Goal: Communication & Community: Answer question/provide support

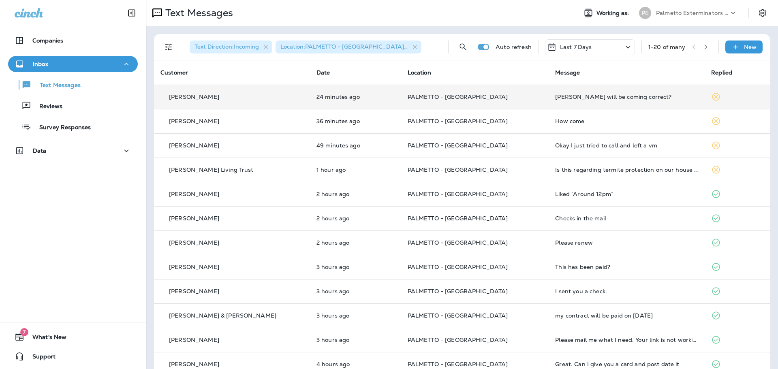
click at [491, 107] on td "PALMETTO - [GEOGRAPHIC_DATA]" at bounding box center [475, 97] width 148 height 24
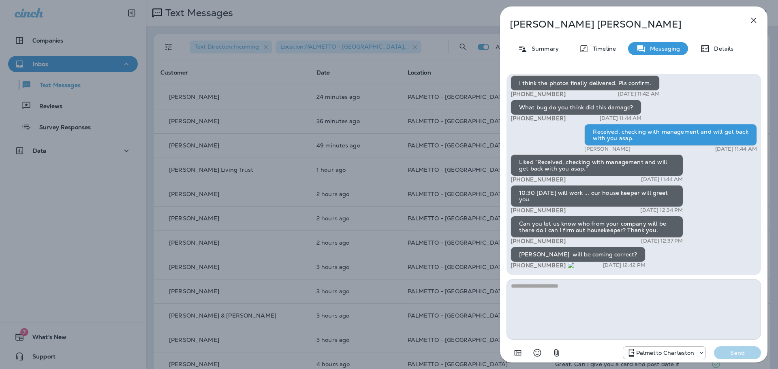
drag, startPoint x: 555, startPoint y: 266, endPoint x: 520, endPoint y: 267, distance: 35.7
click at [520, 267] on span "+1 (972) 951-1152" at bounding box center [542, 265] width 64 height 7
copy span "972) 951-1152"
click at [609, 299] on textarea at bounding box center [633, 309] width 254 height 61
type textarea "**********"
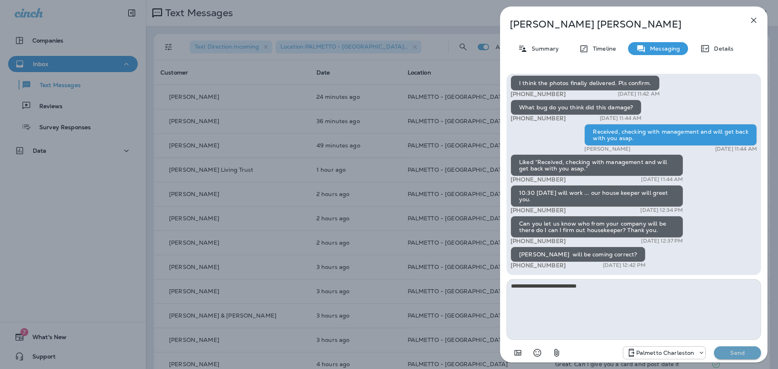
click at [723, 350] on p "Send" at bounding box center [737, 352] width 34 height 7
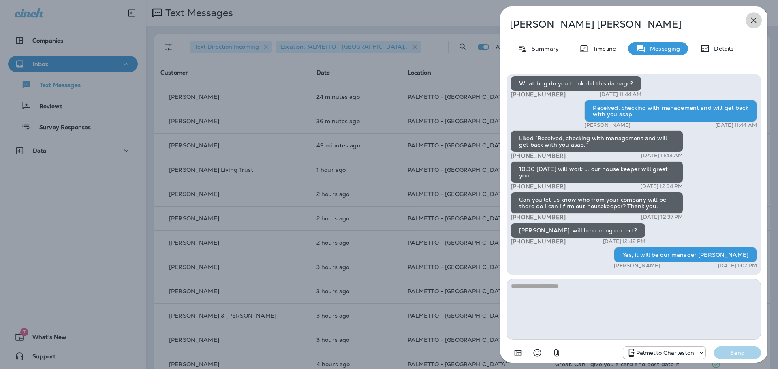
click at [749, 21] on icon "button" at bounding box center [754, 20] width 10 height 10
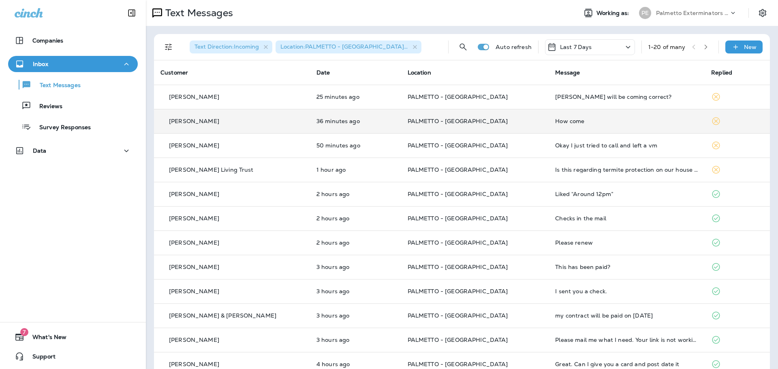
click at [515, 123] on p "PALMETTO - [GEOGRAPHIC_DATA]" at bounding box center [474, 121] width 135 height 6
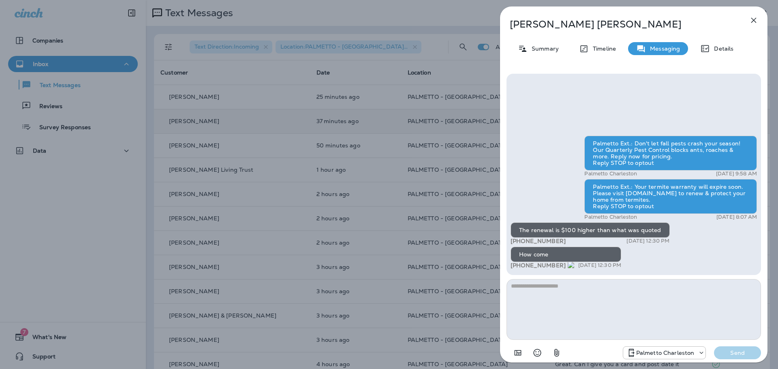
drag, startPoint x: 561, startPoint y: 265, endPoint x: 520, endPoint y: 265, distance: 40.5
click at [520, 265] on p "+1 (703) 343-5205" at bounding box center [542, 265] width 64 height 7
copy span "703) 343-5205"
click at [653, 284] on textarea at bounding box center [633, 309] width 254 height 61
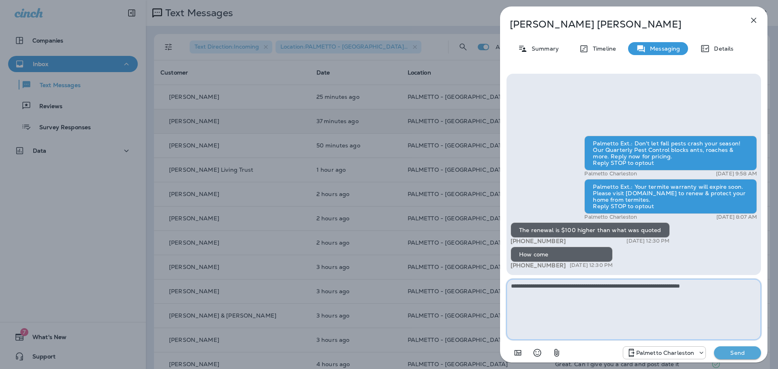
type textarea "**********"
click at [731, 350] on p "Send" at bounding box center [737, 352] width 34 height 7
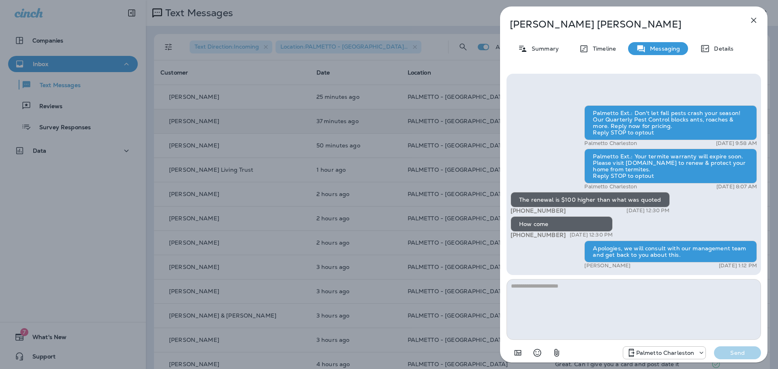
click at [752, 23] on icon "button" at bounding box center [754, 20] width 10 height 10
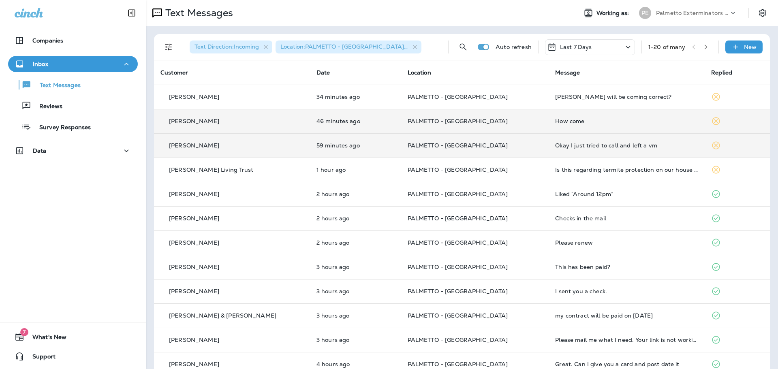
click at [514, 151] on td "PALMETTO - [GEOGRAPHIC_DATA]" at bounding box center [475, 145] width 148 height 24
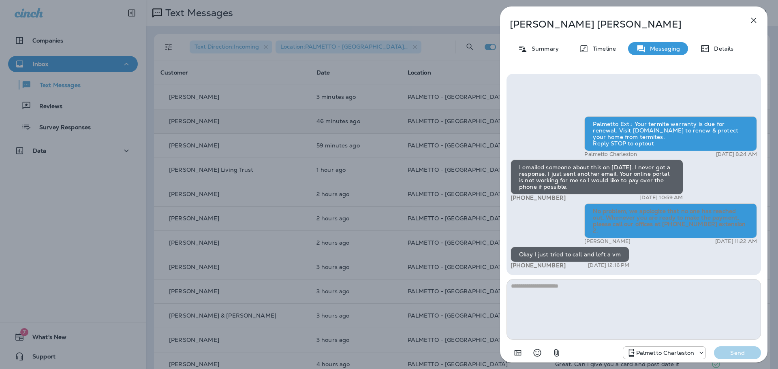
click at [611, 292] on textarea at bounding box center [633, 309] width 254 height 61
click at [655, 296] on textarea at bounding box center [633, 309] width 254 height 61
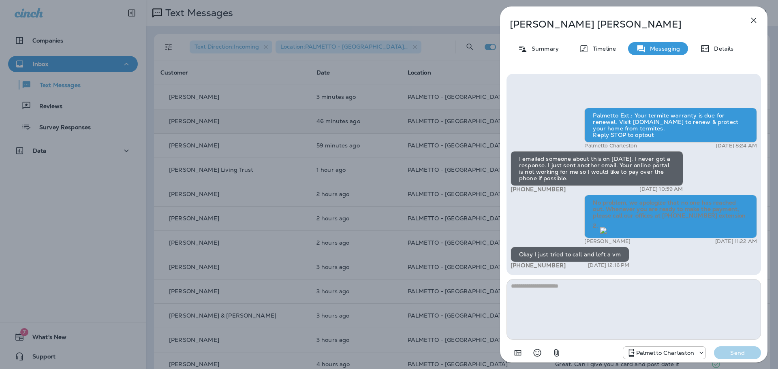
click at [754, 17] on icon "button" at bounding box center [754, 20] width 10 height 10
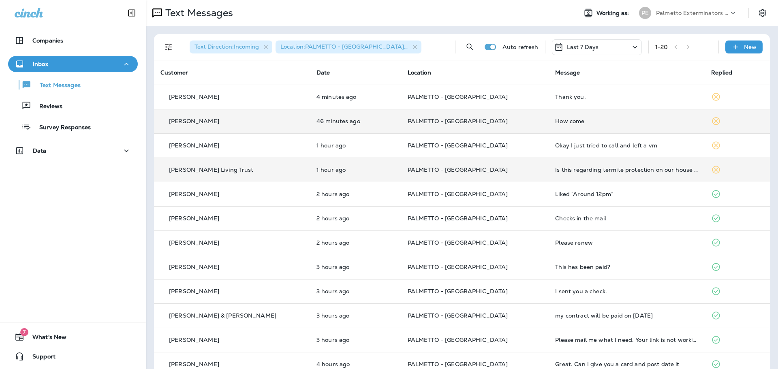
click at [499, 173] on td "PALMETTO - [GEOGRAPHIC_DATA]" at bounding box center [475, 170] width 148 height 24
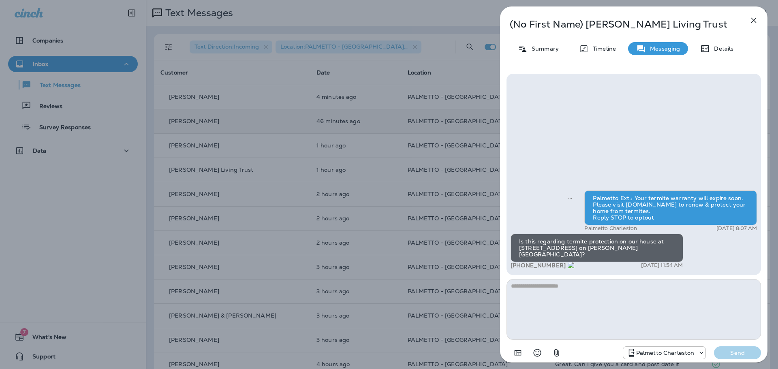
drag, startPoint x: 560, startPoint y: 264, endPoint x: 519, endPoint y: 267, distance: 41.0
click at [519, 267] on div "+1 (425) 791-6635 Oct 13, 2025 11:54 AM" at bounding box center [596, 265] width 173 height 7
copy span "425) 791-6635"
click at [577, 301] on textarea at bounding box center [633, 309] width 254 height 61
type textarea "*******"
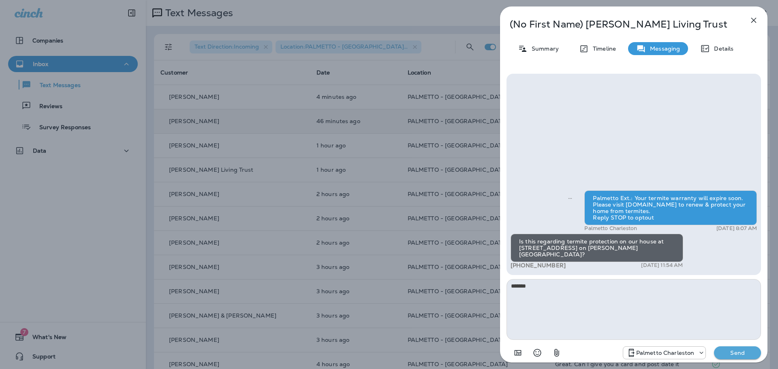
click at [741, 350] on p "Send" at bounding box center [737, 352] width 34 height 7
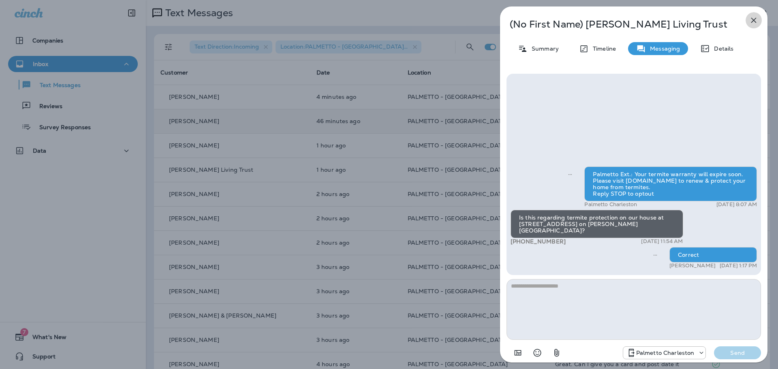
click at [753, 17] on icon "button" at bounding box center [754, 20] width 10 height 10
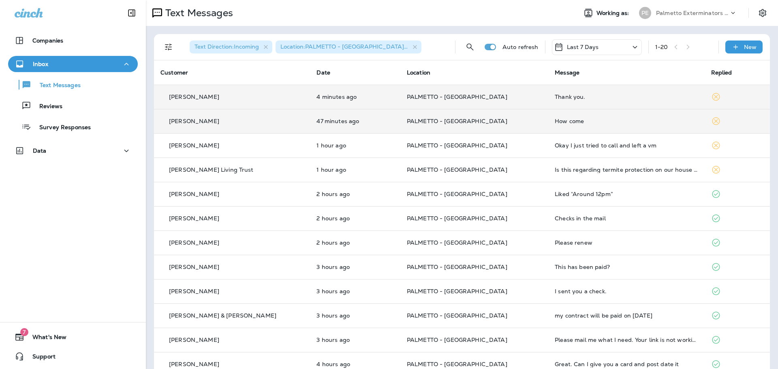
click at [503, 98] on p "PALMETTO - [GEOGRAPHIC_DATA]" at bounding box center [474, 97] width 135 height 6
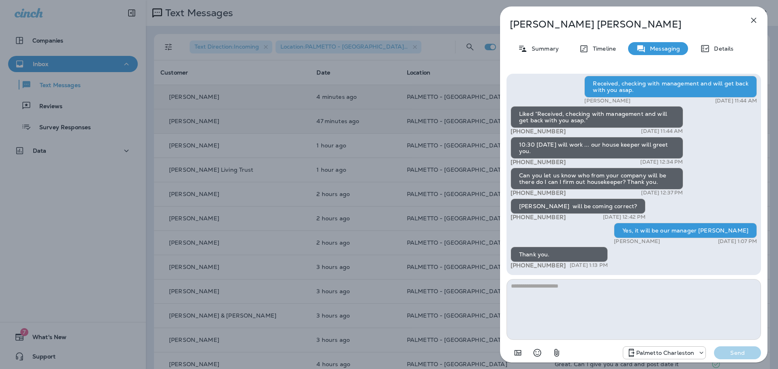
click at [585, 295] on textarea at bounding box center [633, 309] width 254 height 61
click at [513, 286] on textarea "**********" at bounding box center [633, 309] width 254 height 61
type textarea "**********"
click at [745, 353] on p "Send" at bounding box center [737, 352] width 34 height 7
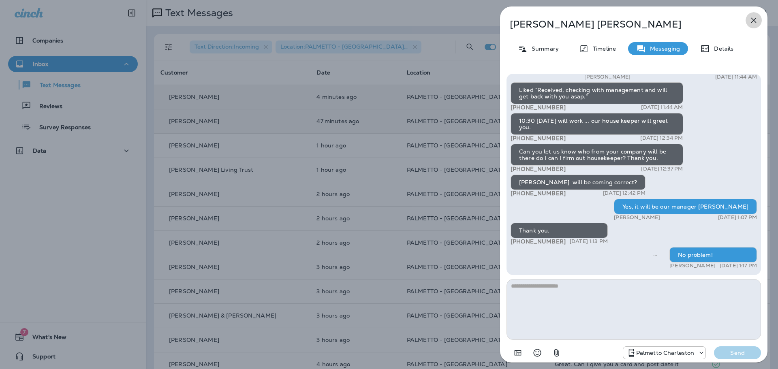
click at [754, 18] on icon "button" at bounding box center [754, 20] width 10 height 10
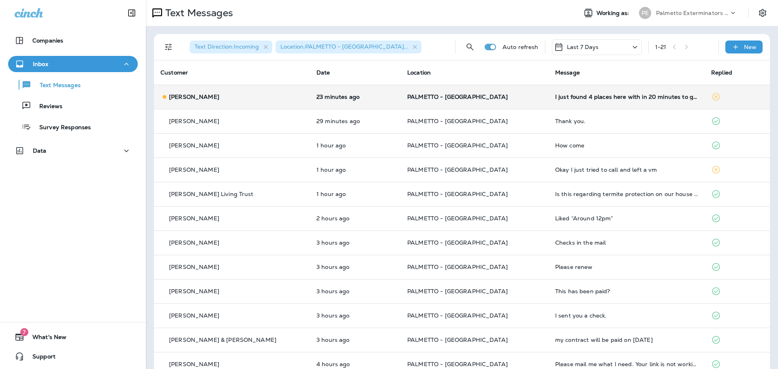
click at [268, 94] on div "Roger Battista" at bounding box center [231, 97] width 143 height 9
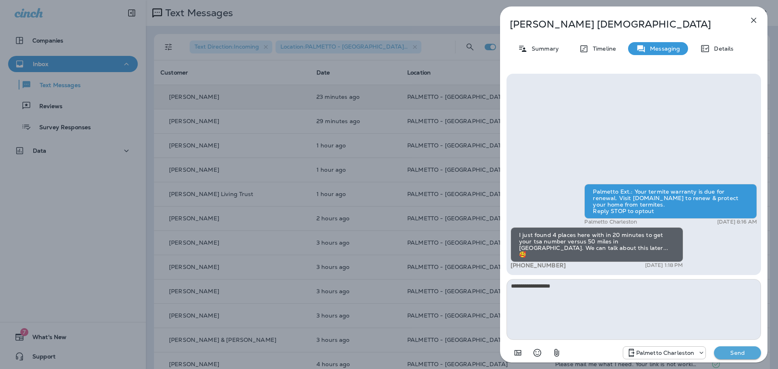
type textarea "**********"
click at [734, 353] on p "Send" at bounding box center [737, 352] width 34 height 7
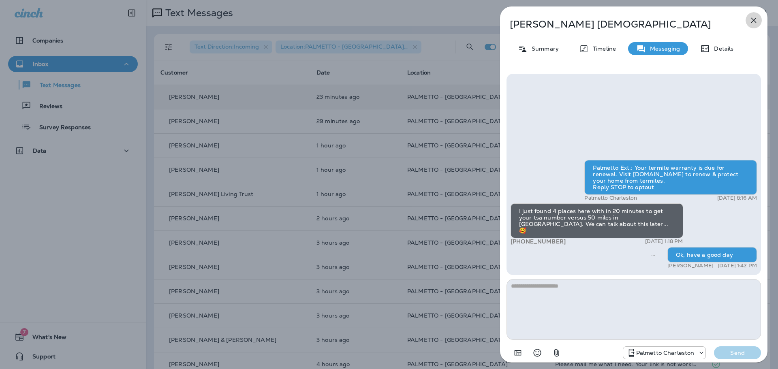
click at [753, 17] on icon "button" at bounding box center [754, 20] width 10 height 10
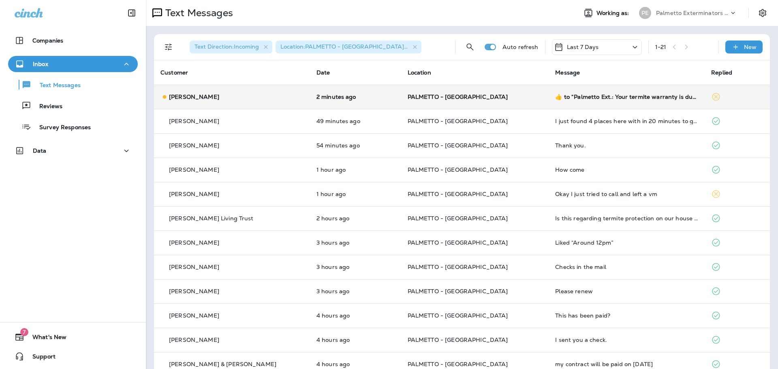
click at [290, 95] on div "[PERSON_NAME]" at bounding box center [231, 97] width 143 height 9
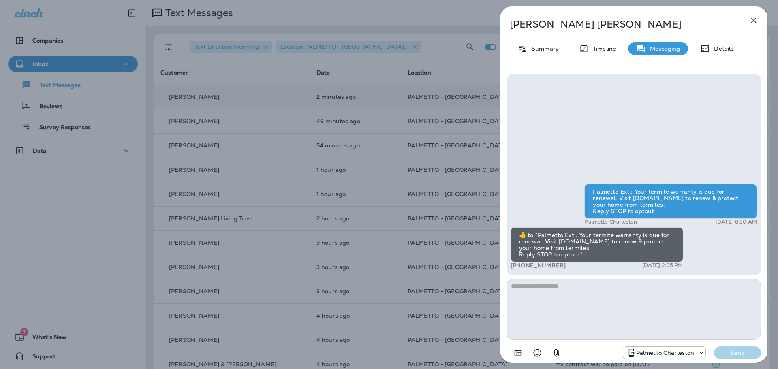
click at [754, 20] on icon "button" at bounding box center [753, 20] width 5 height 5
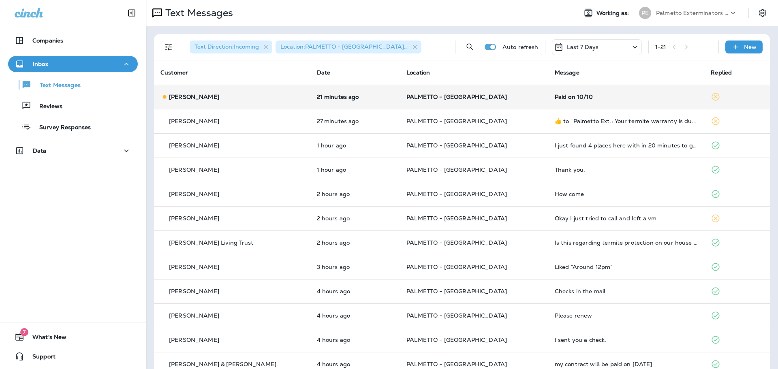
click at [284, 99] on div "[PERSON_NAME]" at bounding box center [231, 97] width 143 height 9
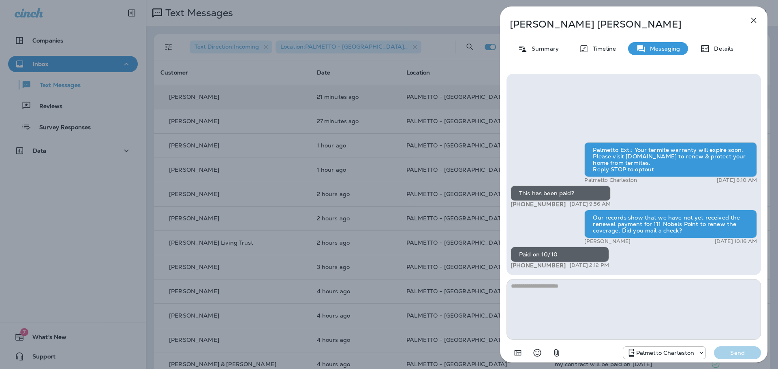
click at [583, 305] on textarea at bounding box center [633, 309] width 254 height 61
type textarea "*"
click at [599, 291] on textarea at bounding box center [633, 309] width 254 height 61
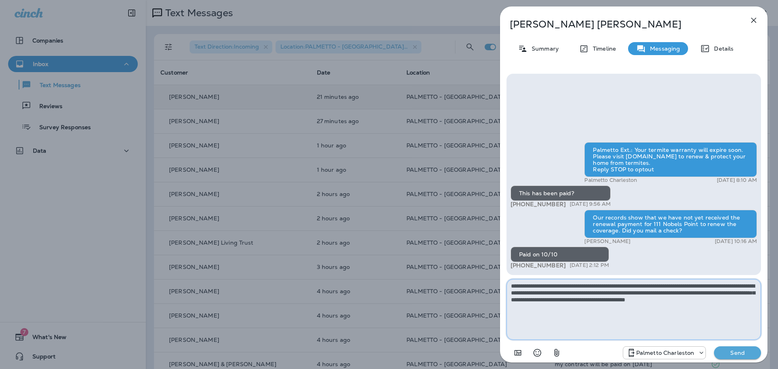
drag, startPoint x: 752, startPoint y: 292, endPoint x: 744, endPoint y: 294, distance: 8.7
click at [744, 294] on textarea "**********" at bounding box center [633, 309] width 254 height 61
click at [619, 307] on textarea "**********" at bounding box center [633, 309] width 254 height 61
drag, startPoint x: 595, startPoint y: 299, endPoint x: 573, endPoint y: 299, distance: 22.7
click at [573, 299] on textarea "**********" at bounding box center [633, 309] width 254 height 61
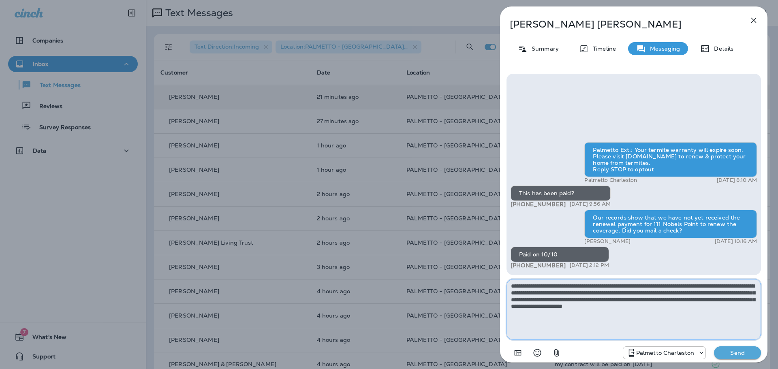
click at [585, 312] on textarea "**********" at bounding box center [633, 309] width 254 height 61
type textarea "**********"
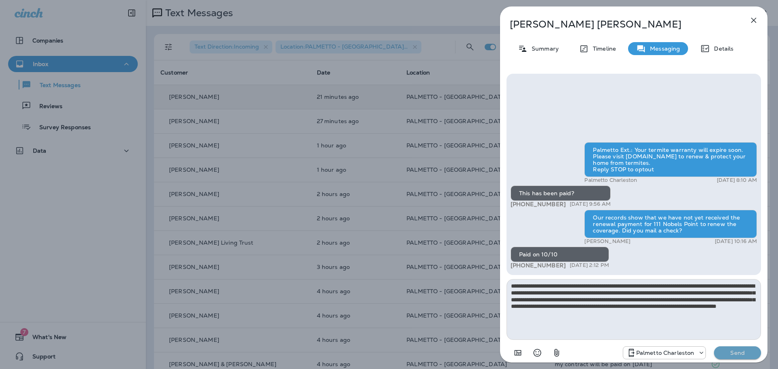
click at [735, 349] on button "Send" at bounding box center [737, 352] width 47 height 13
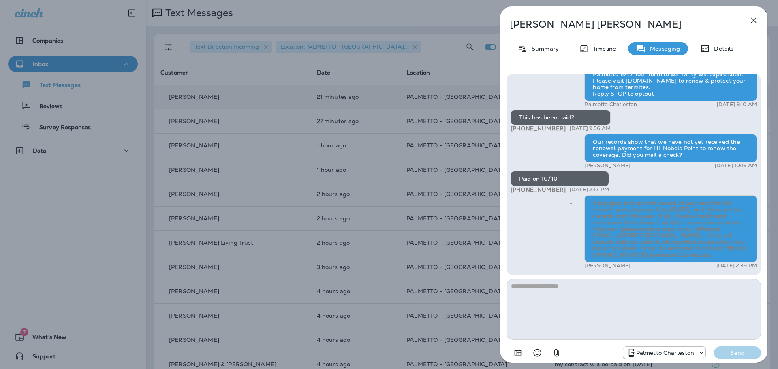
click at [752, 22] on icon "button" at bounding box center [753, 20] width 5 height 5
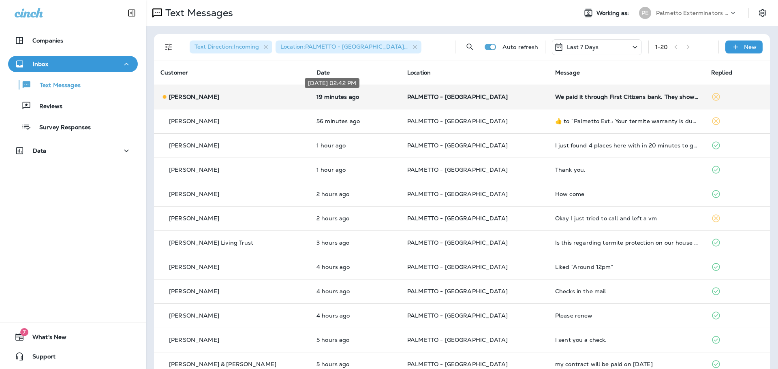
click at [366, 99] on p "19 minutes ago" at bounding box center [355, 97] width 78 height 6
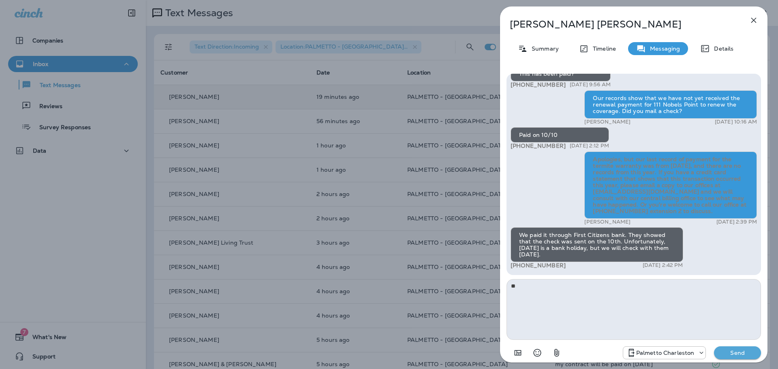
type textarea "*"
type textarea "**********"
click at [734, 354] on p "Send" at bounding box center [737, 352] width 34 height 7
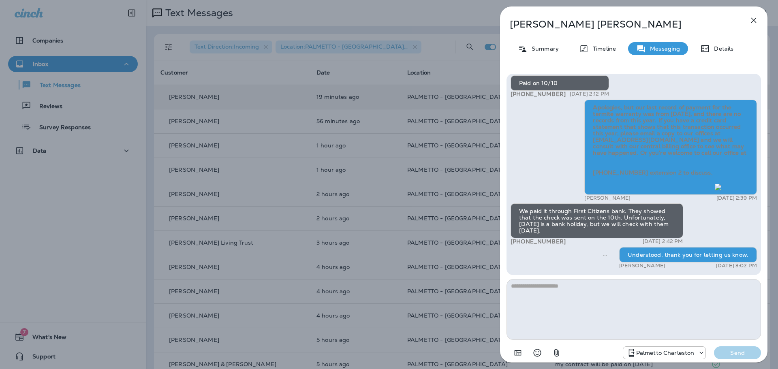
click at [751, 21] on icon "button" at bounding box center [754, 20] width 10 height 10
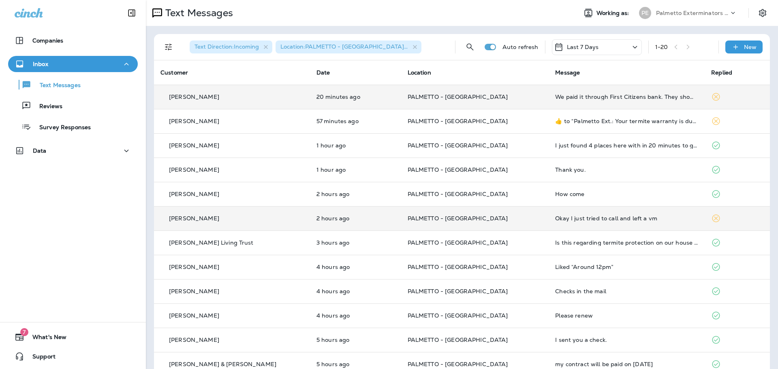
click at [505, 214] on td "PALMETTO - [GEOGRAPHIC_DATA]" at bounding box center [475, 218] width 148 height 24
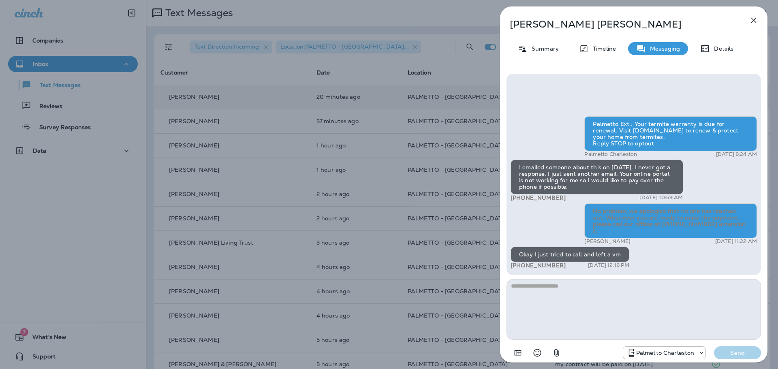
click at [754, 20] on icon "button" at bounding box center [754, 20] width 10 height 10
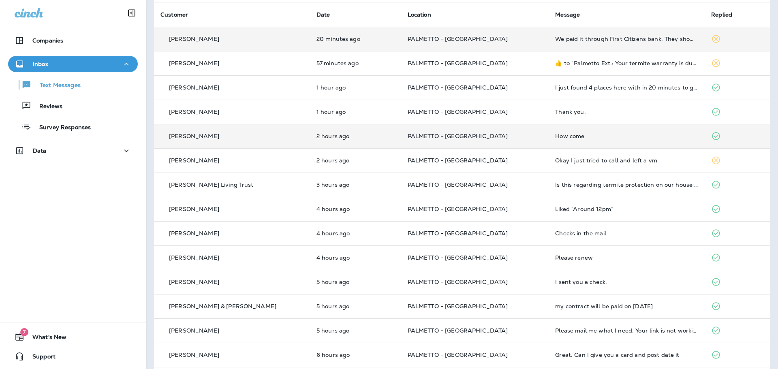
scroll to position [8, 0]
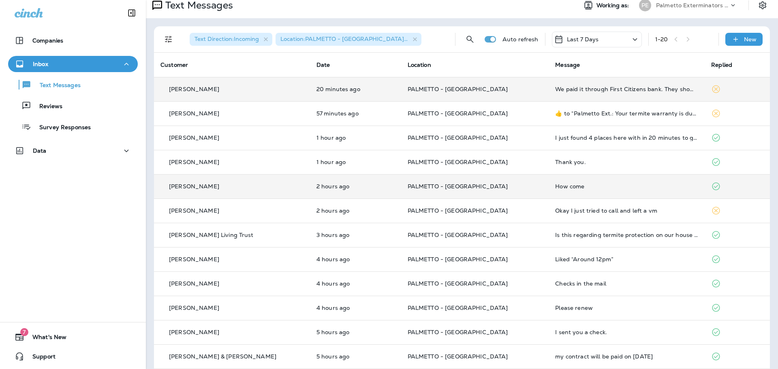
click at [508, 185] on p "PALMETTO - [GEOGRAPHIC_DATA]" at bounding box center [474, 186] width 135 height 6
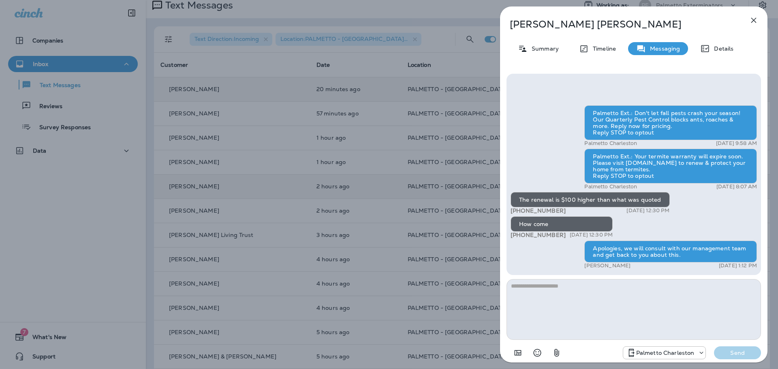
click at [585, 295] on textarea at bounding box center [633, 309] width 254 height 61
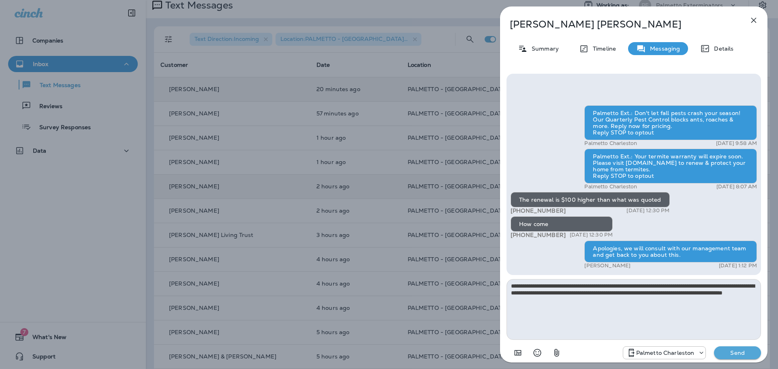
type textarea "**********"
click at [739, 350] on p "Send" at bounding box center [737, 352] width 34 height 7
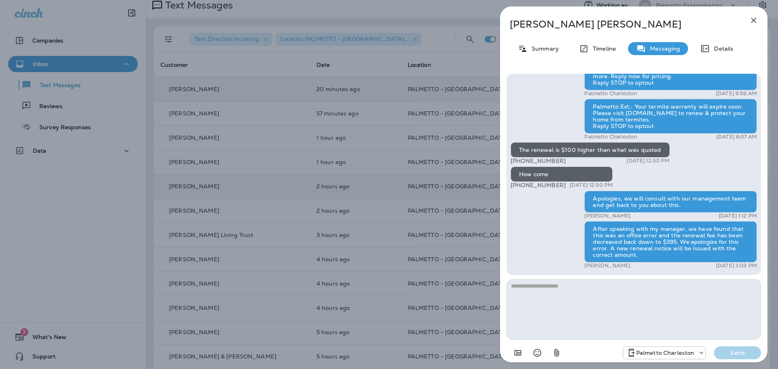
click at [753, 23] on icon "button" at bounding box center [754, 20] width 10 height 10
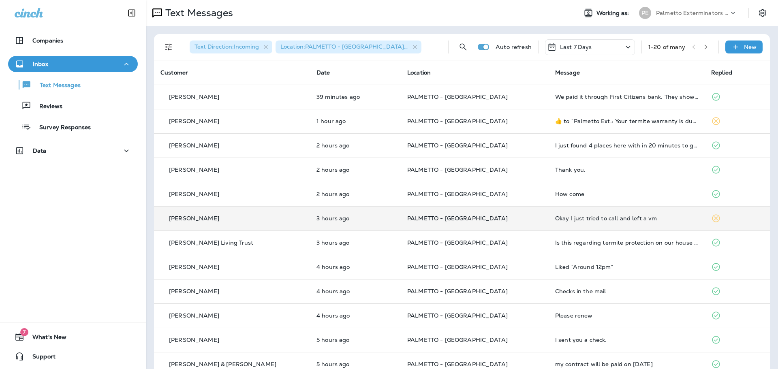
click at [520, 214] on td "PALMETTO - [GEOGRAPHIC_DATA]" at bounding box center [475, 218] width 148 height 24
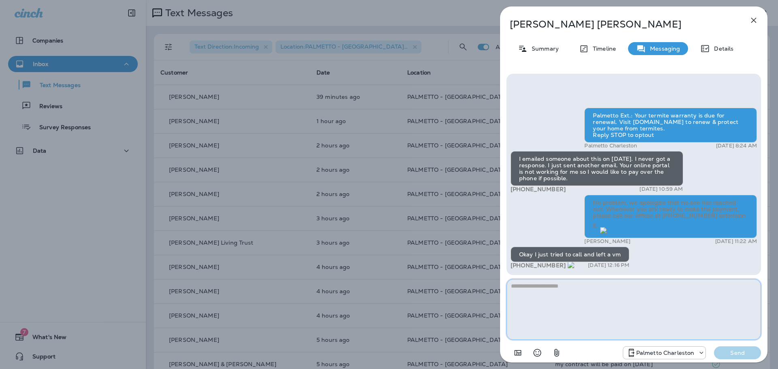
click at [589, 293] on textarea at bounding box center [633, 309] width 254 height 61
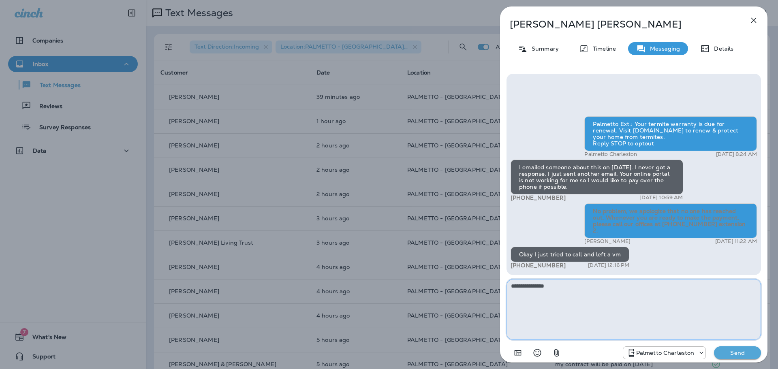
type textarea "**********"
click at [731, 357] on button "Send" at bounding box center [737, 352] width 47 height 13
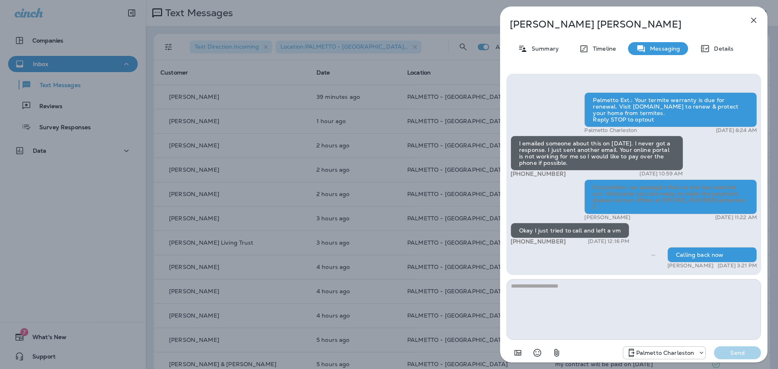
click at [752, 22] on icon "button" at bounding box center [754, 20] width 10 height 10
